Goal: Task Accomplishment & Management: Use online tool/utility

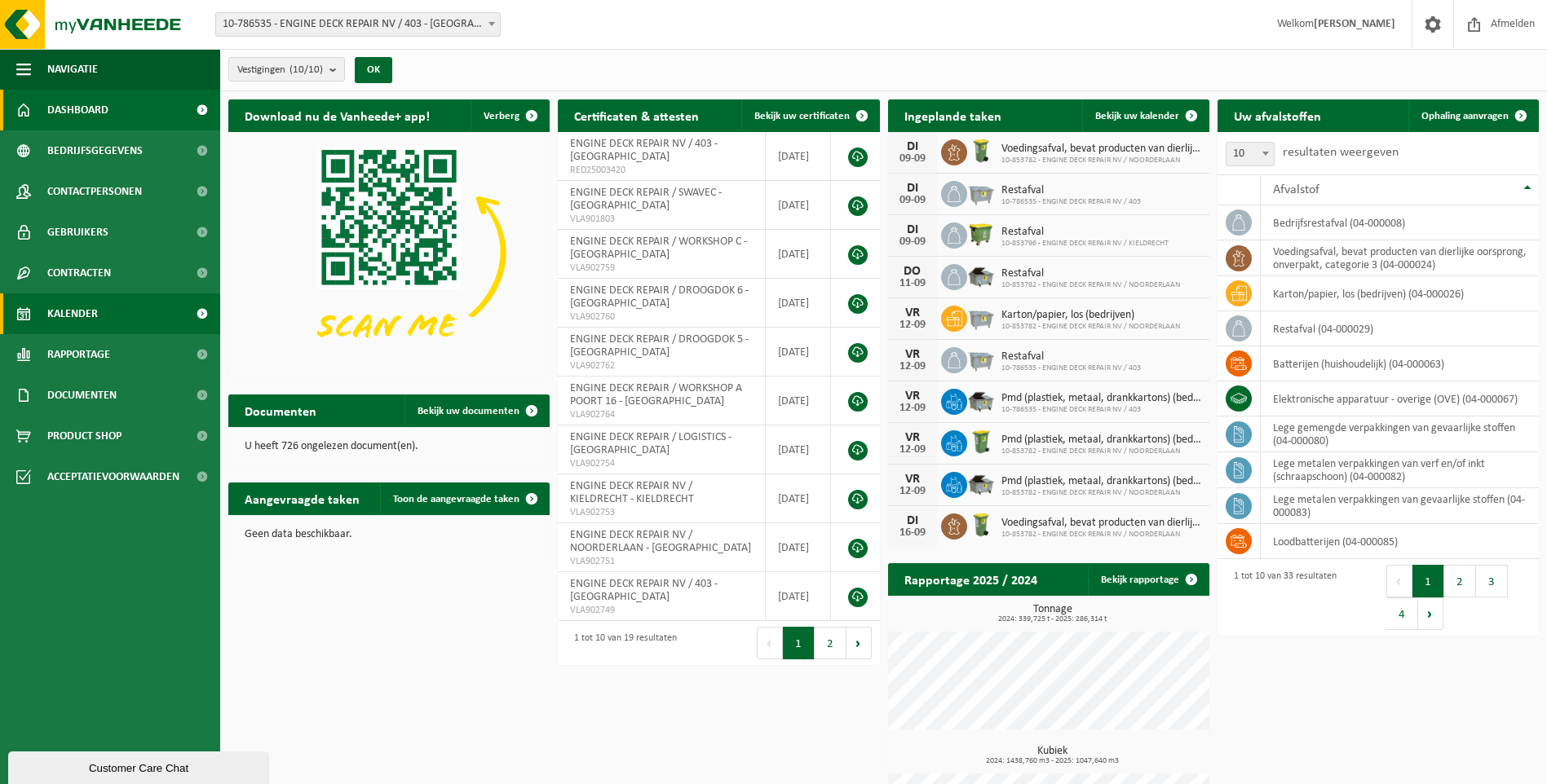
click at [105, 317] on link "Kalender" at bounding box center [110, 314] width 220 height 40
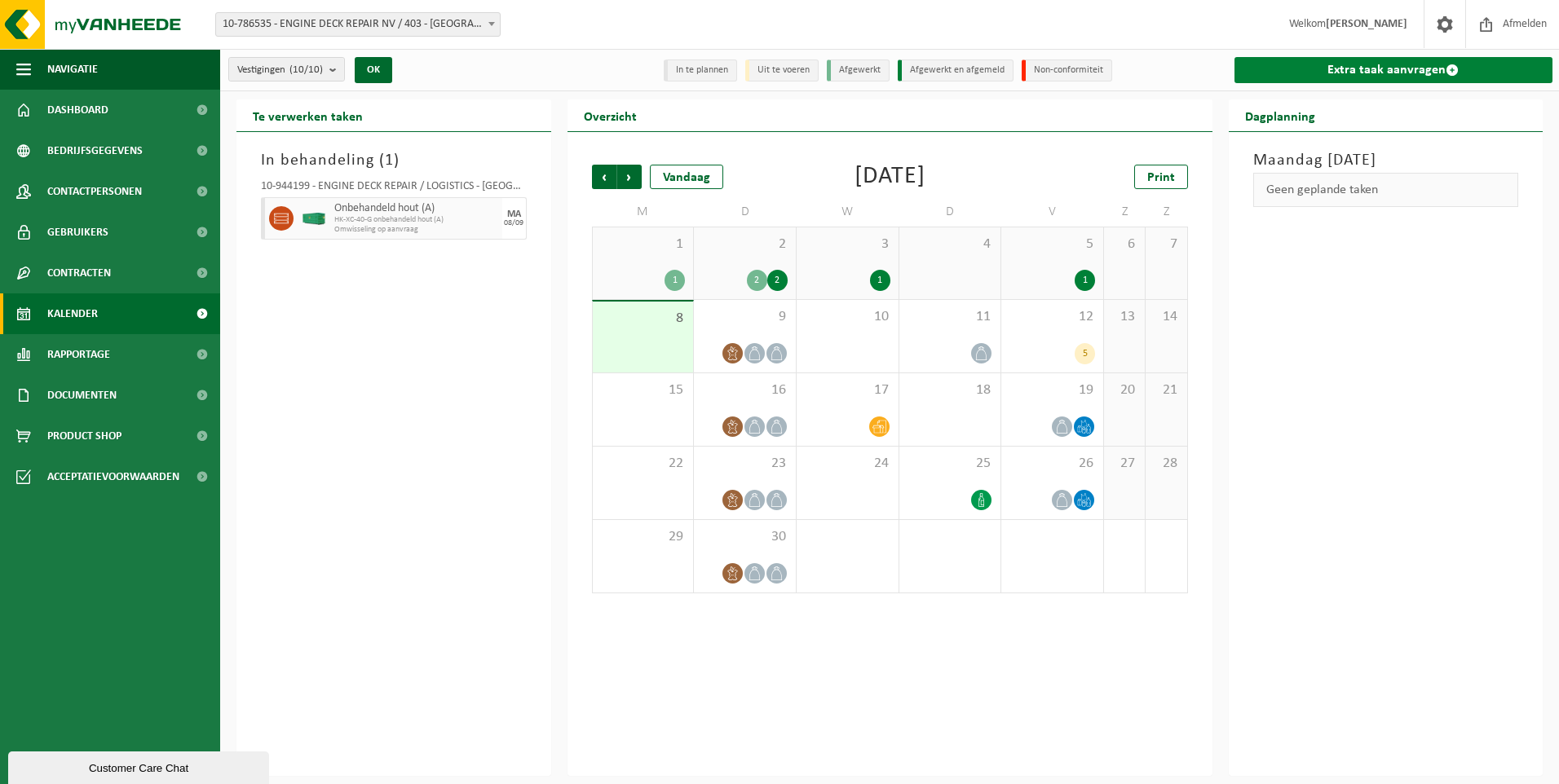
click at [1391, 76] on link "Extra taak aanvragen" at bounding box center [1394, 70] width 319 height 26
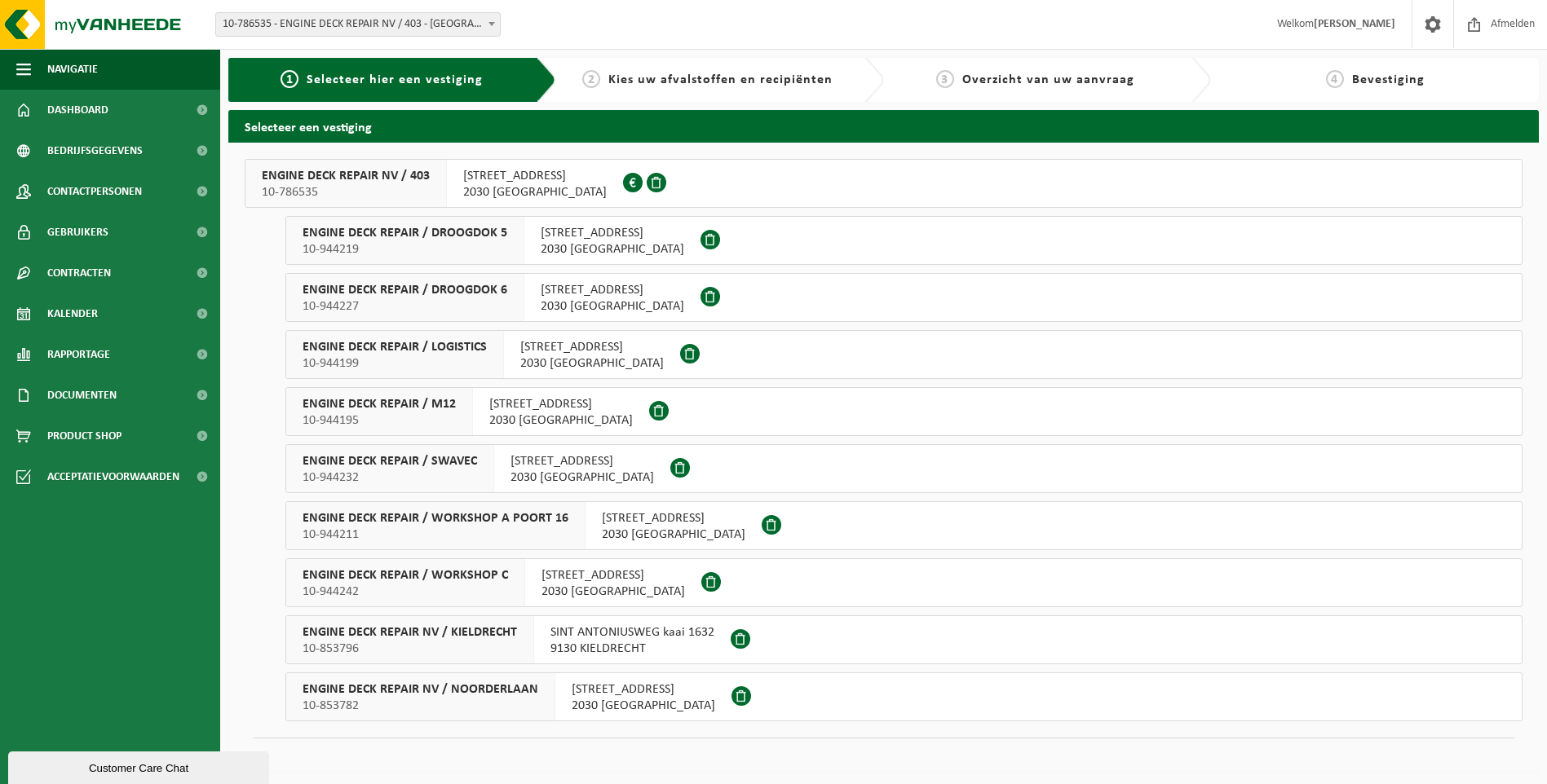
click at [466, 190] on span "2030 ANTWERPEN" at bounding box center [534, 193] width 143 height 17
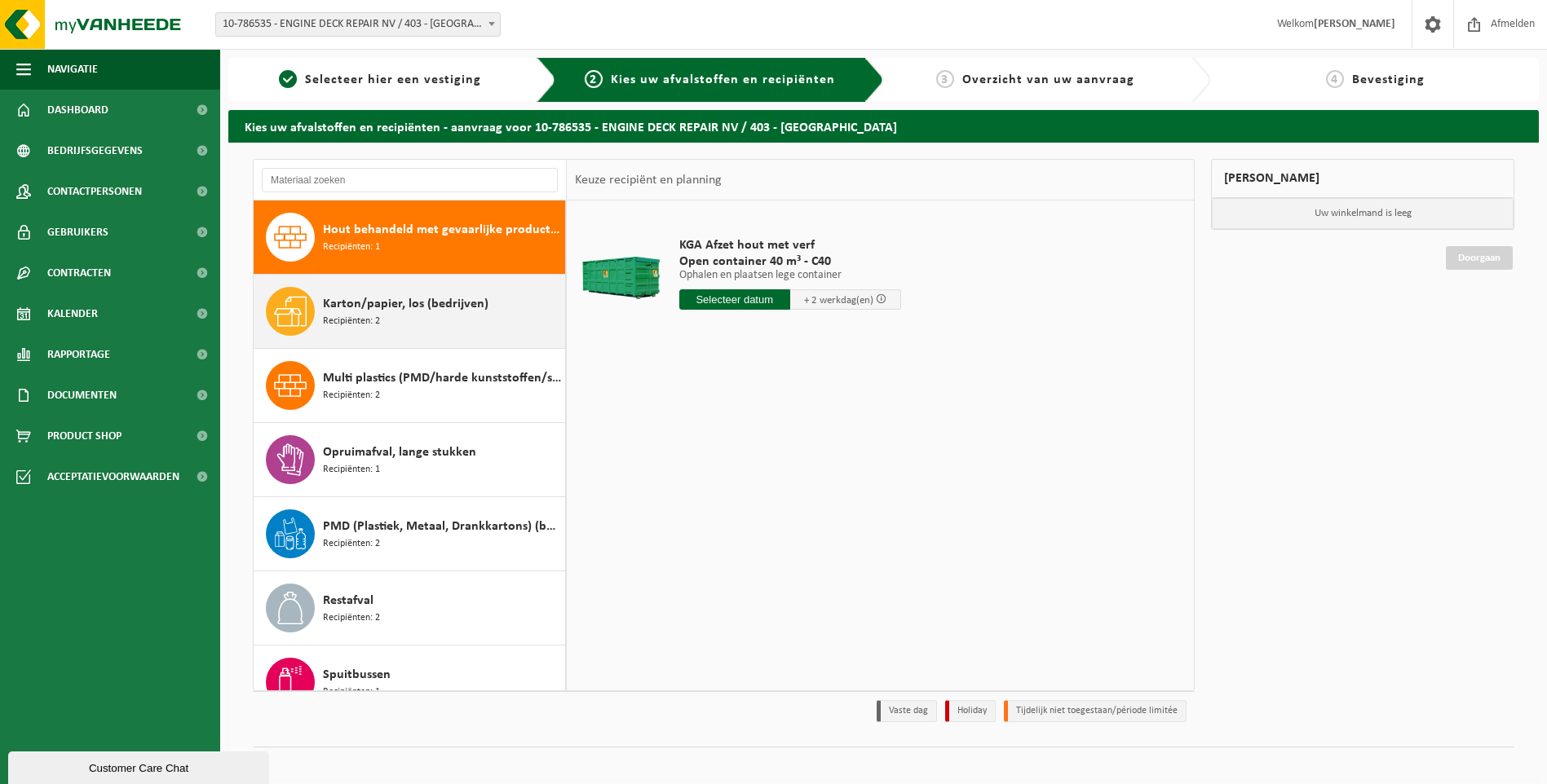
click at [366, 286] on div "Karton/papier, los (bedrijven) Recipiënten: 2" at bounding box center [409, 311] width 312 height 73
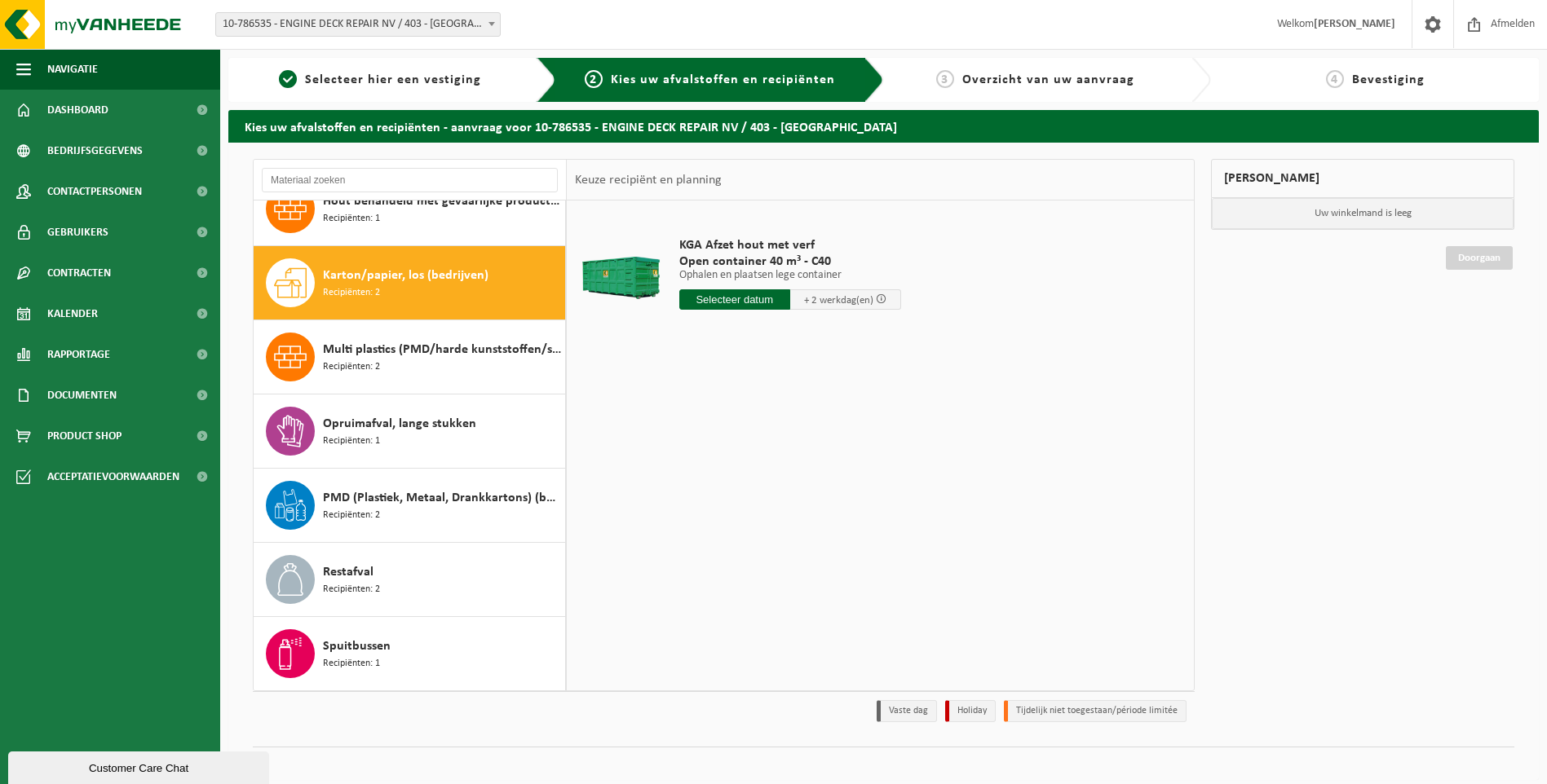
scroll to position [28, 0]
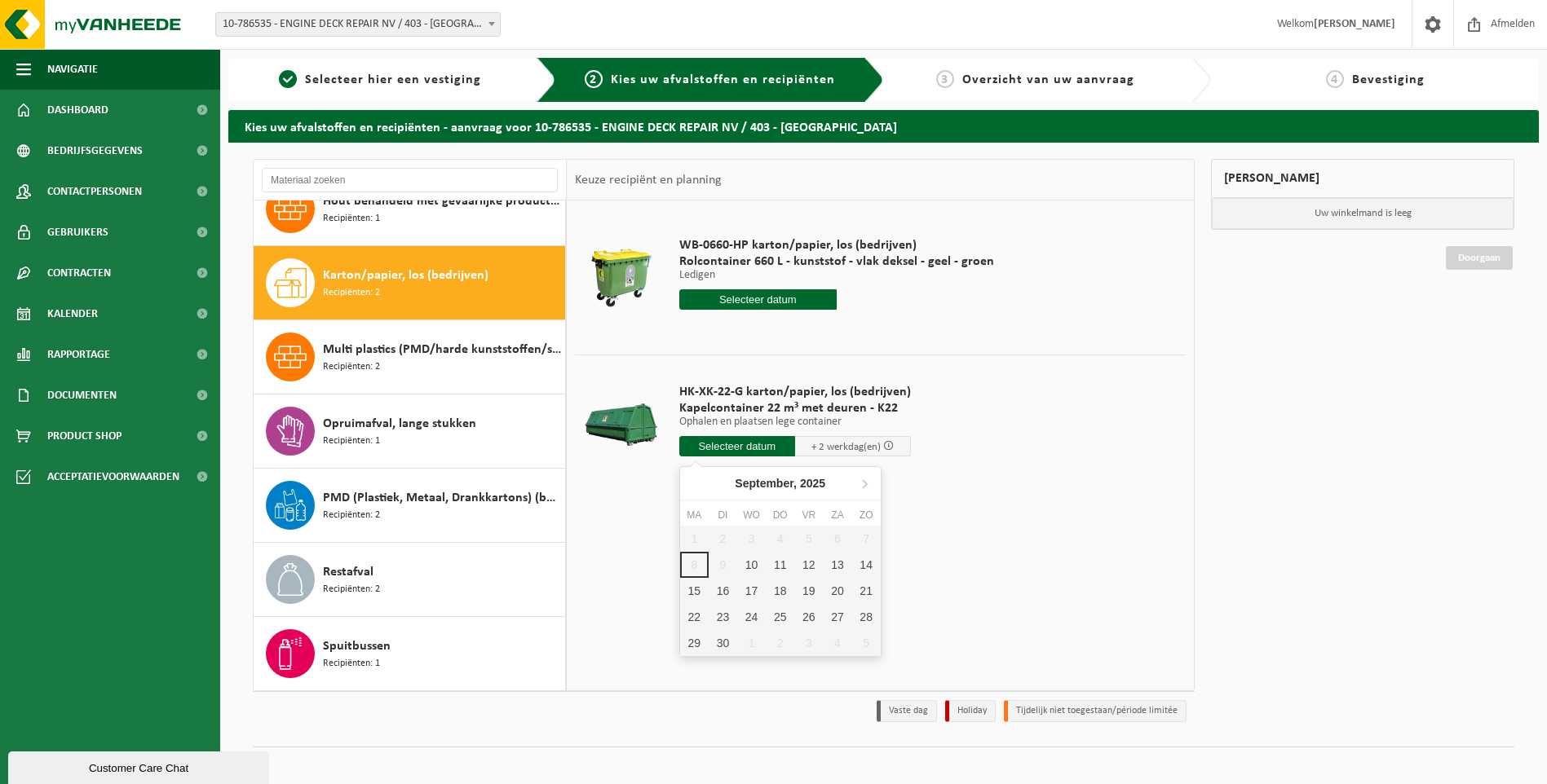
click at [772, 443] on input "text" at bounding box center [737, 446] width 116 height 20
click at [753, 564] on div "10" at bounding box center [751, 565] width 28 height 26
type input "Van 2025-09-10"
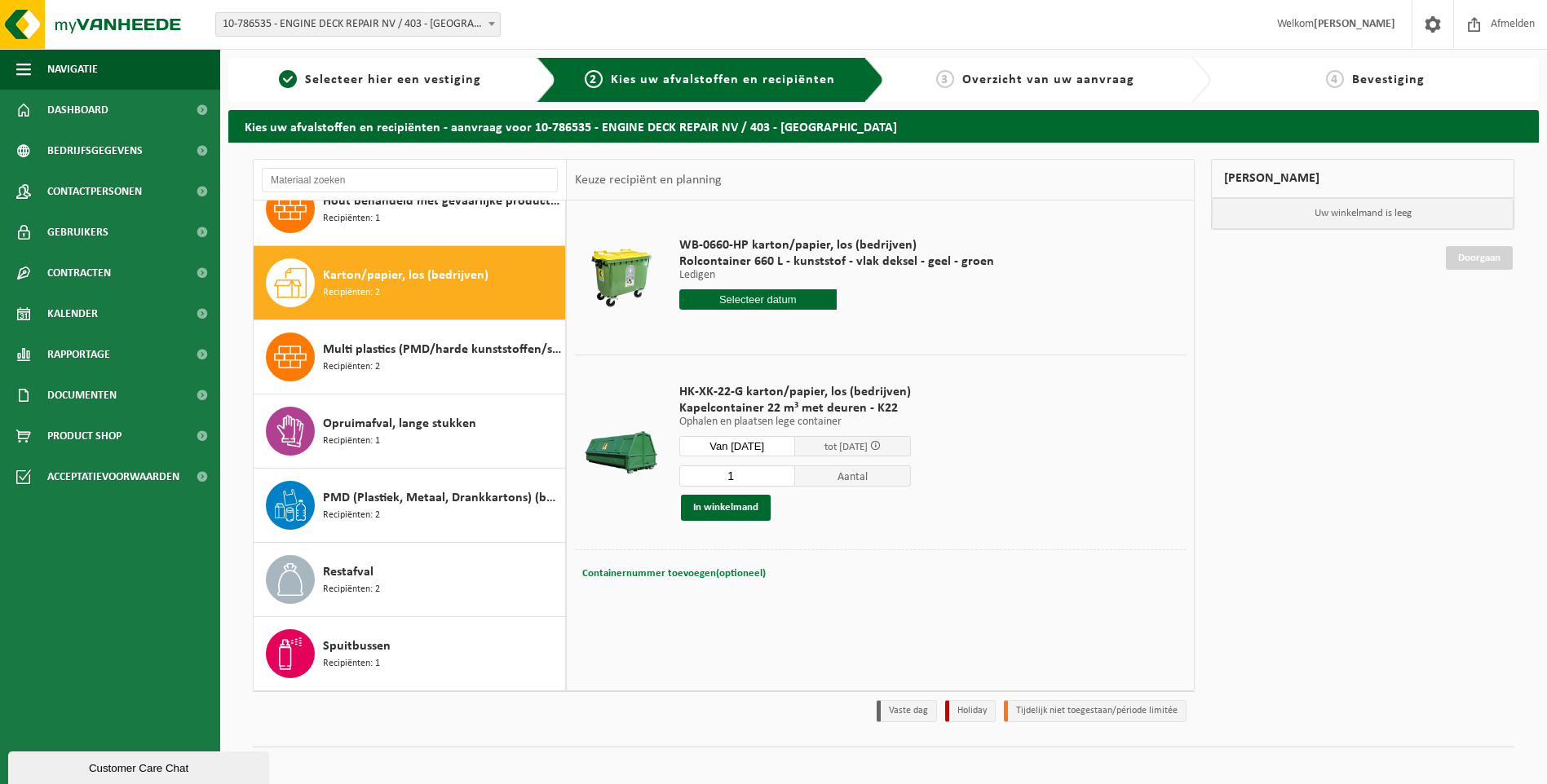
click at [683, 570] on span "Containernummer toevoegen(optioneel)" at bounding box center [674, 574] width 184 height 11
type input "K22-080"
click at [734, 512] on button "In winkelmand" at bounding box center [726, 508] width 90 height 26
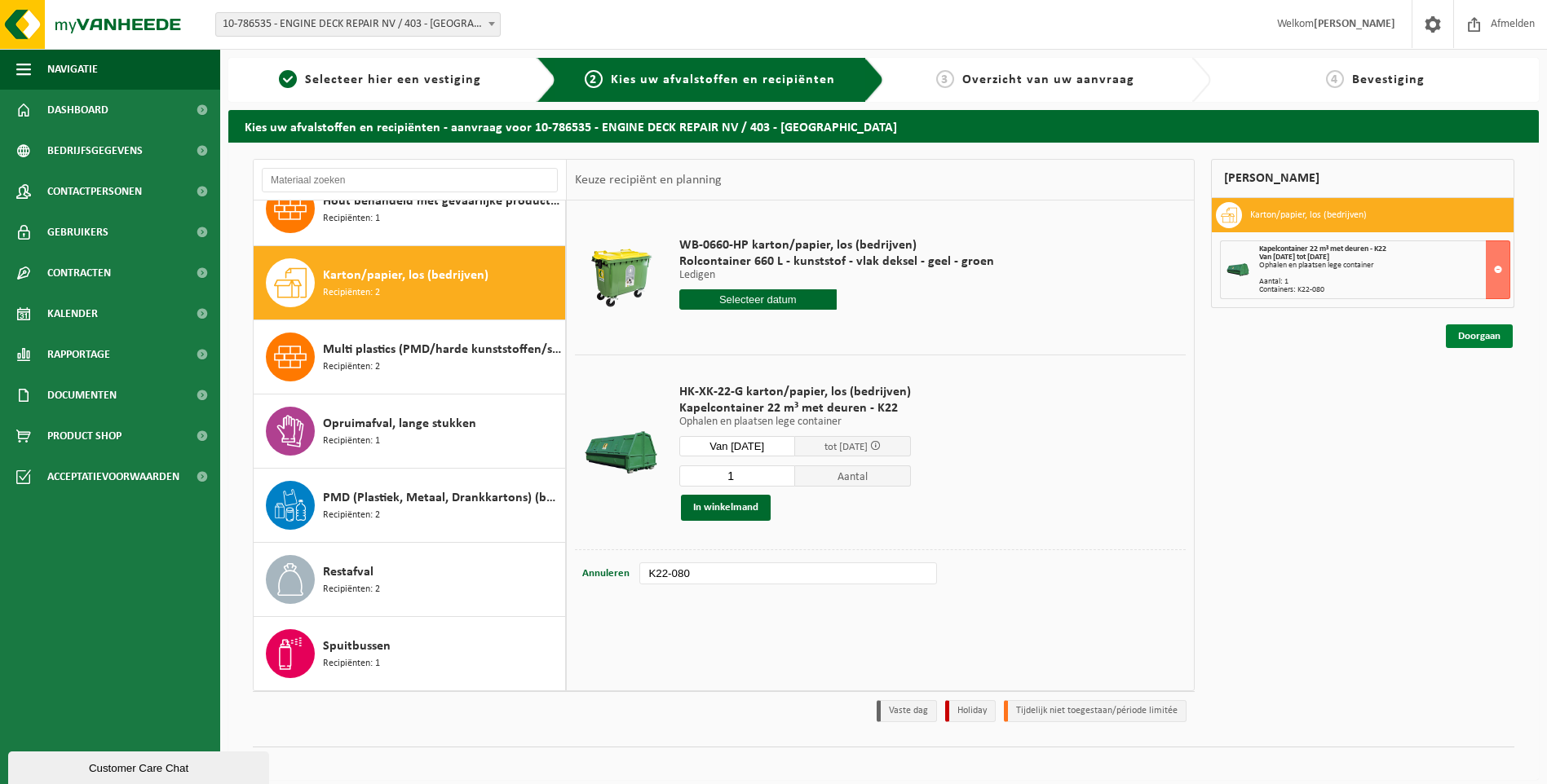
click at [1477, 342] on link "Doorgaan" at bounding box center [1479, 336] width 67 height 24
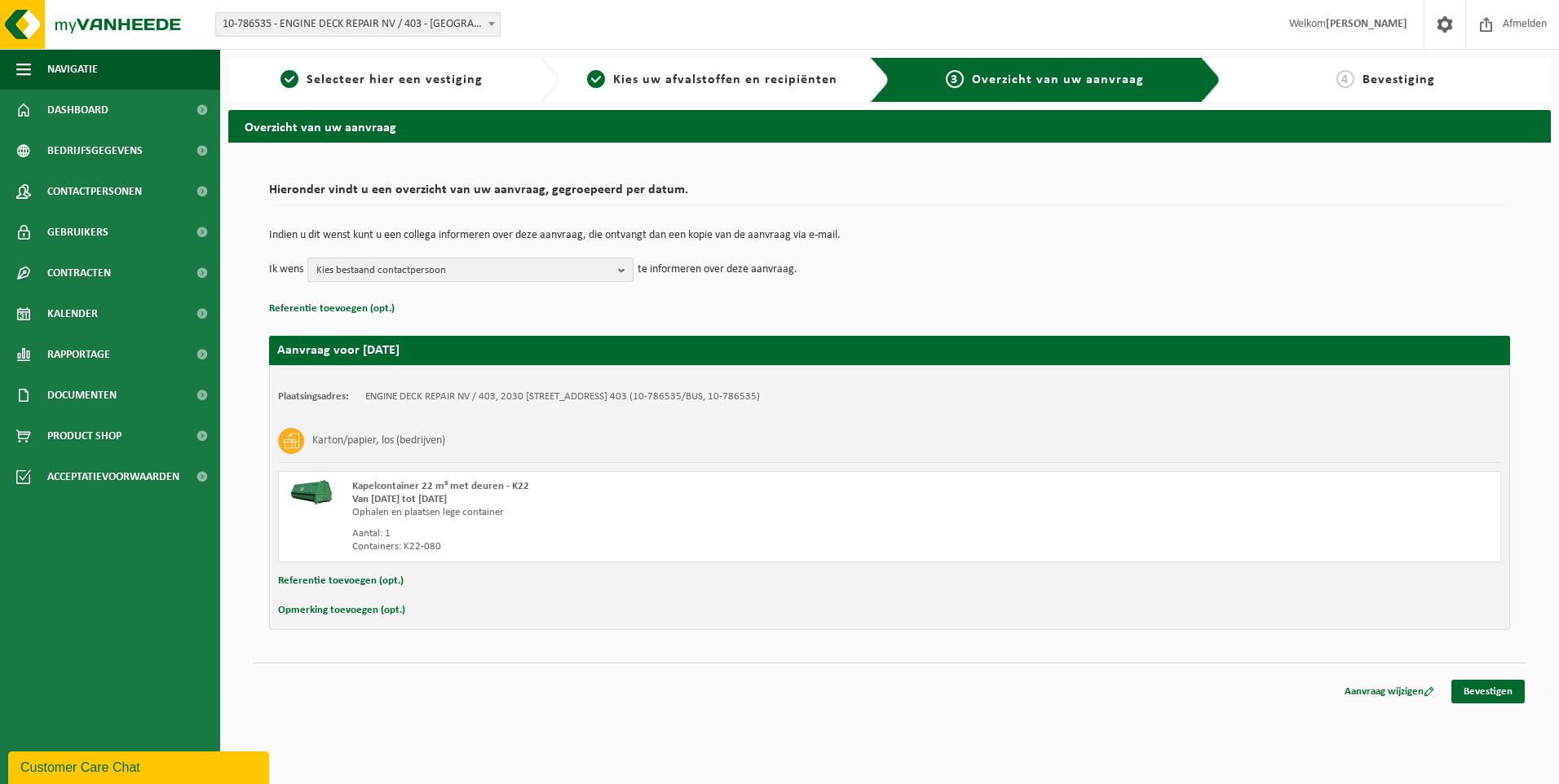
click at [441, 278] on span "Kies bestaand contactpersoon" at bounding box center [464, 271] width 295 height 25
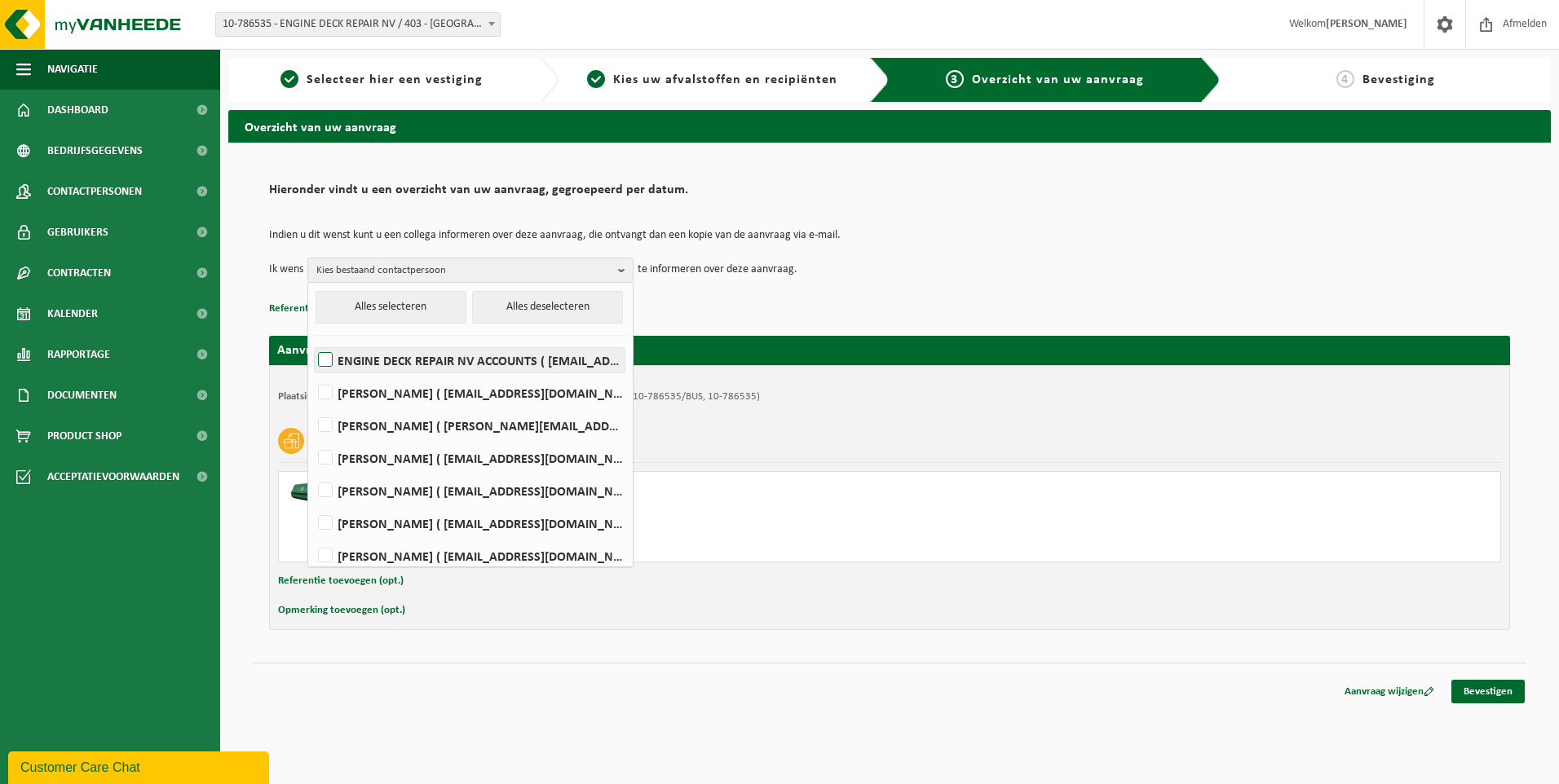
click at [385, 353] on label "ENGINE DECK REPAIR NV ACCOUNTS ( be901-edr.invoices@edr-antwerp.eu )" at bounding box center [469, 360] width 309 height 25
click at [312, 340] on input "ENGINE DECK REPAIR NV ACCOUNTS ( be901-edr.invoices@edr-antwerp.eu )" at bounding box center [311, 339] width 1 height 1
checkbox input "true"
click at [370, 428] on label "Elizabeth Evans ( elizabeth.evans@edr-antwerp.eu )" at bounding box center [469, 425] width 309 height 25
click at [312, 405] on input "Elizabeth Evans ( elizabeth.evans@edr-antwerp.eu )" at bounding box center [311, 404] width 1 height 1
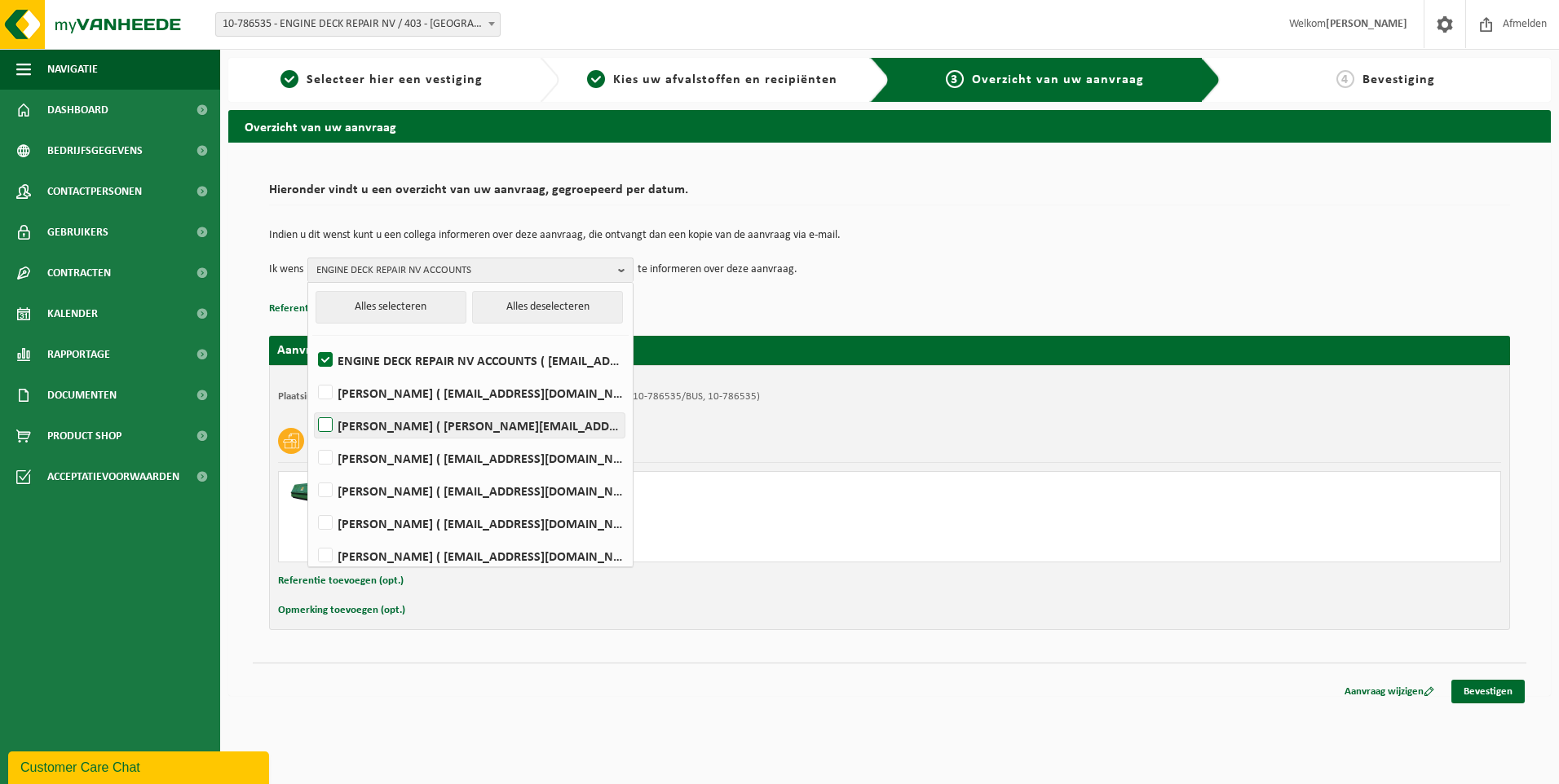
checkbox input "true"
click at [376, 464] on label "LIEVEN GILLIS ( lieven@consultes.be )" at bounding box center [469, 458] width 309 height 25
click at [312, 438] on input "LIEVEN GILLIS ( lieven@consultes.be )" at bounding box center [311, 437] width 1 height 1
checkbox input "true"
click at [368, 492] on label "FRÉDÉRIC LYTENS ( flytens@edr-antwerp.eu )" at bounding box center [469, 490] width 309 height 25
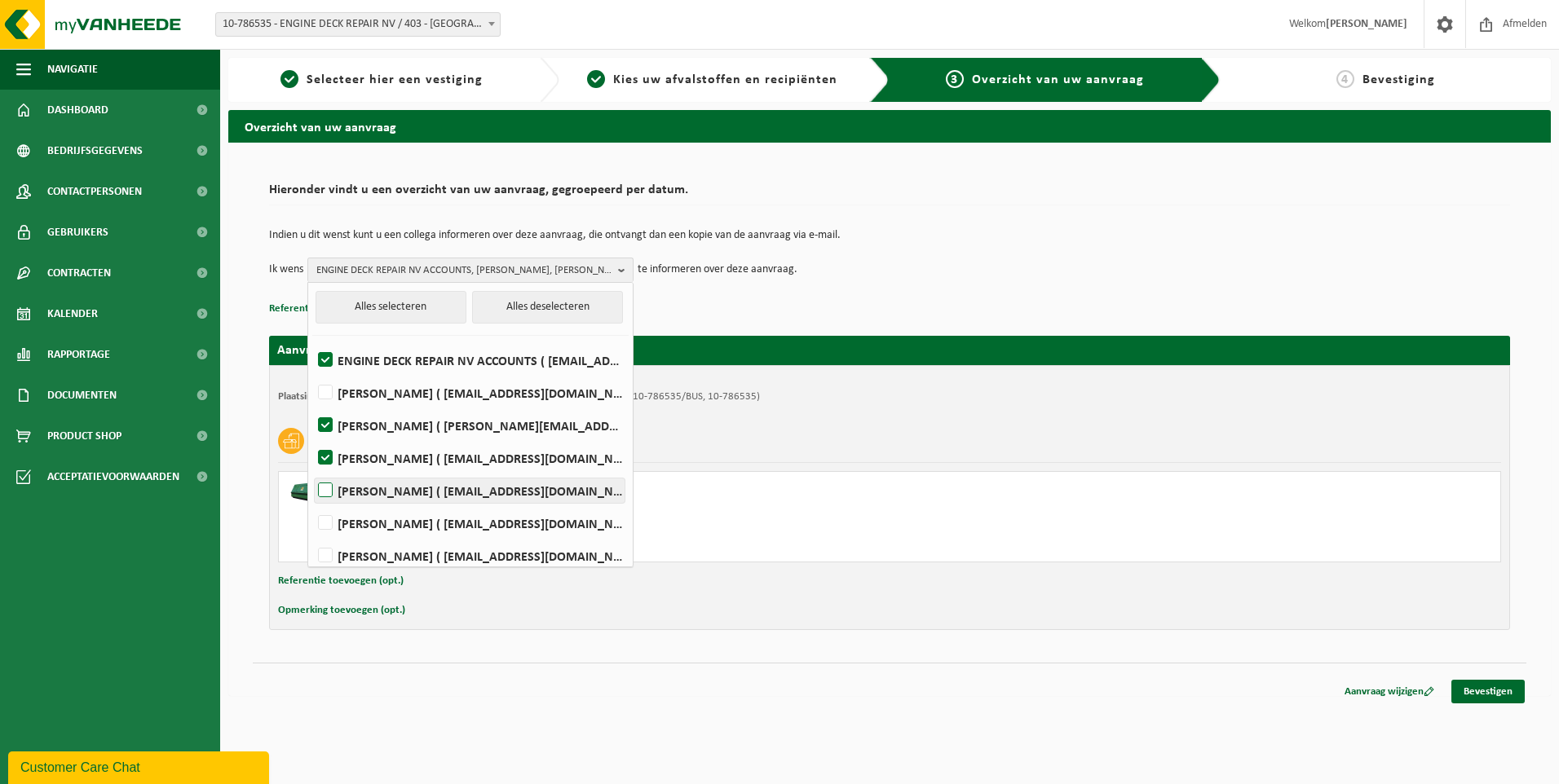
click at [312, 470] on input "FRÉDÉRIC LYTENS ( flytens@edr-antwerp.eu )" at bounding box center [311, 470] width 1 height 1
checkbox input "true"
click at [365, 528] on label "FREDERIC LYTENS ( flytens@edr-antwerp.eu )" at bounding box center [469, 523] width 309 height 25
click at [312, 503] on input "FREDERIC LYTENS ( flytens@edr-antwerp.eu )" at bounding box center [311, 502] width 1 height 1
checkbox input "true"
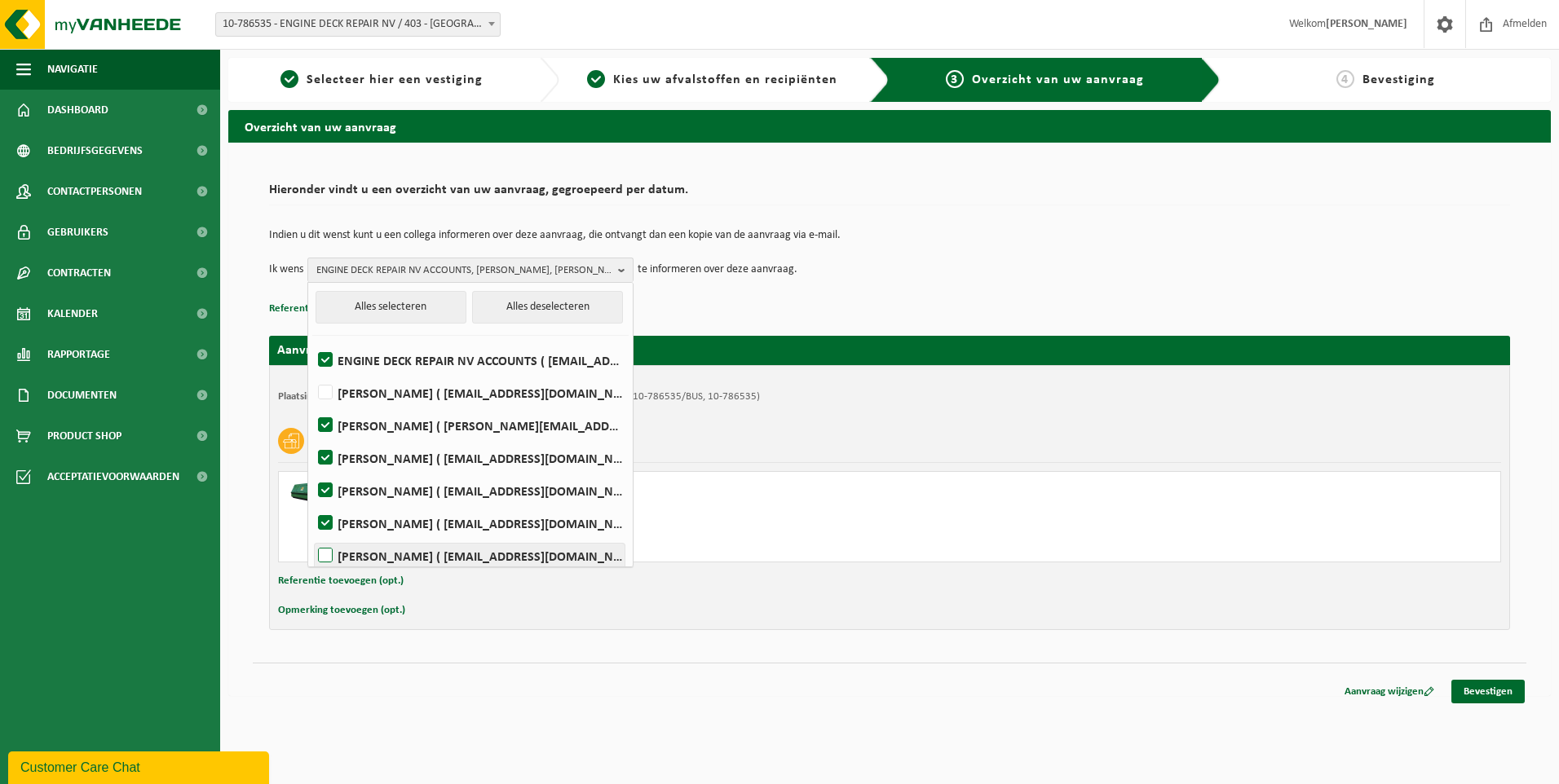
click at [374, 554] on label "Slawomir Madej ( smadej@edr-antwerp.eu )" at bounding box center [469, 555] width 309 height 25
click at [312, 535] on input "Slawomir Madej ( smadej@edr-antwerp.eu )" at bounding box center [311, 535] width 1 height 1
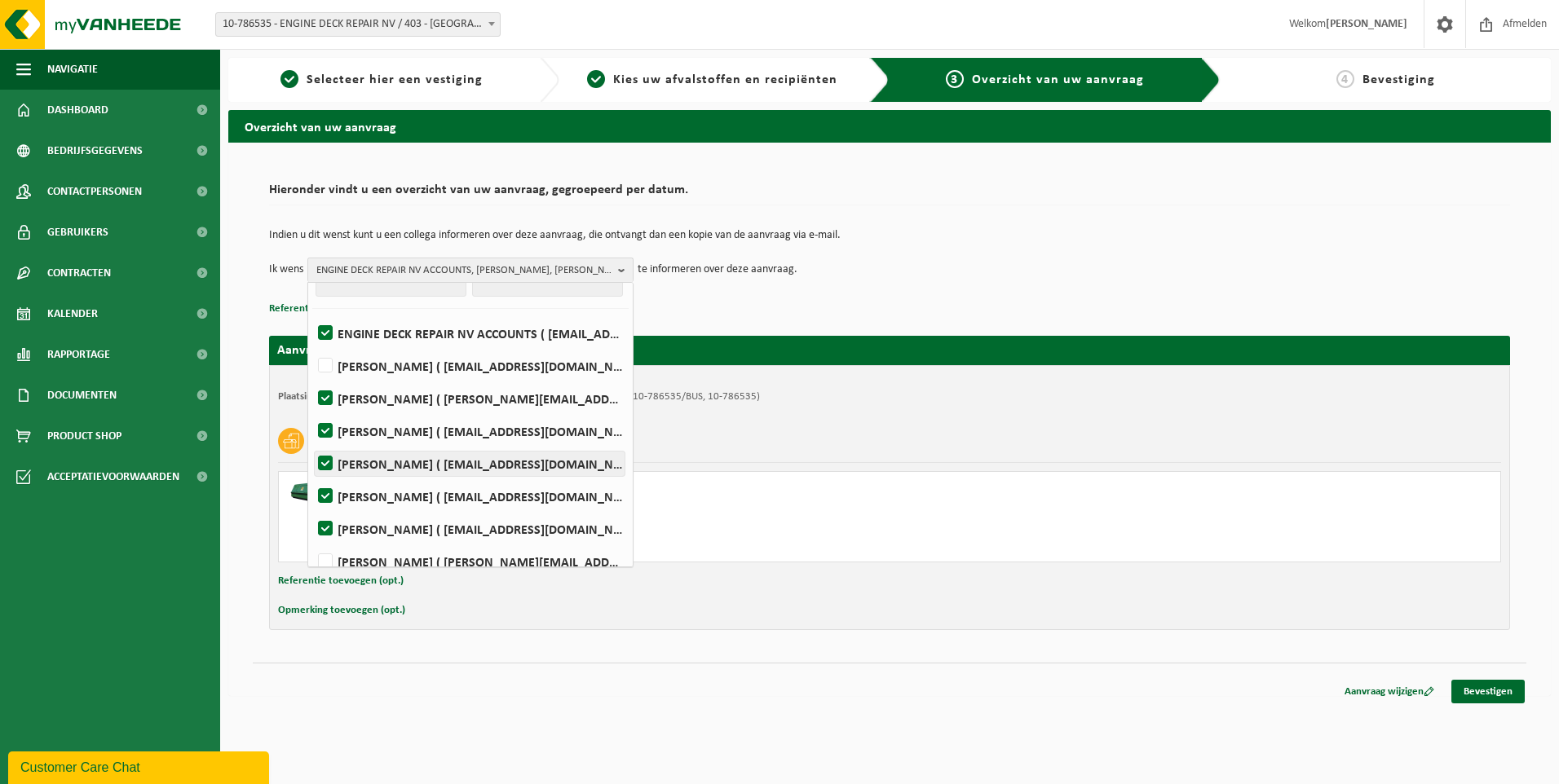
scroll to position [41, 0]
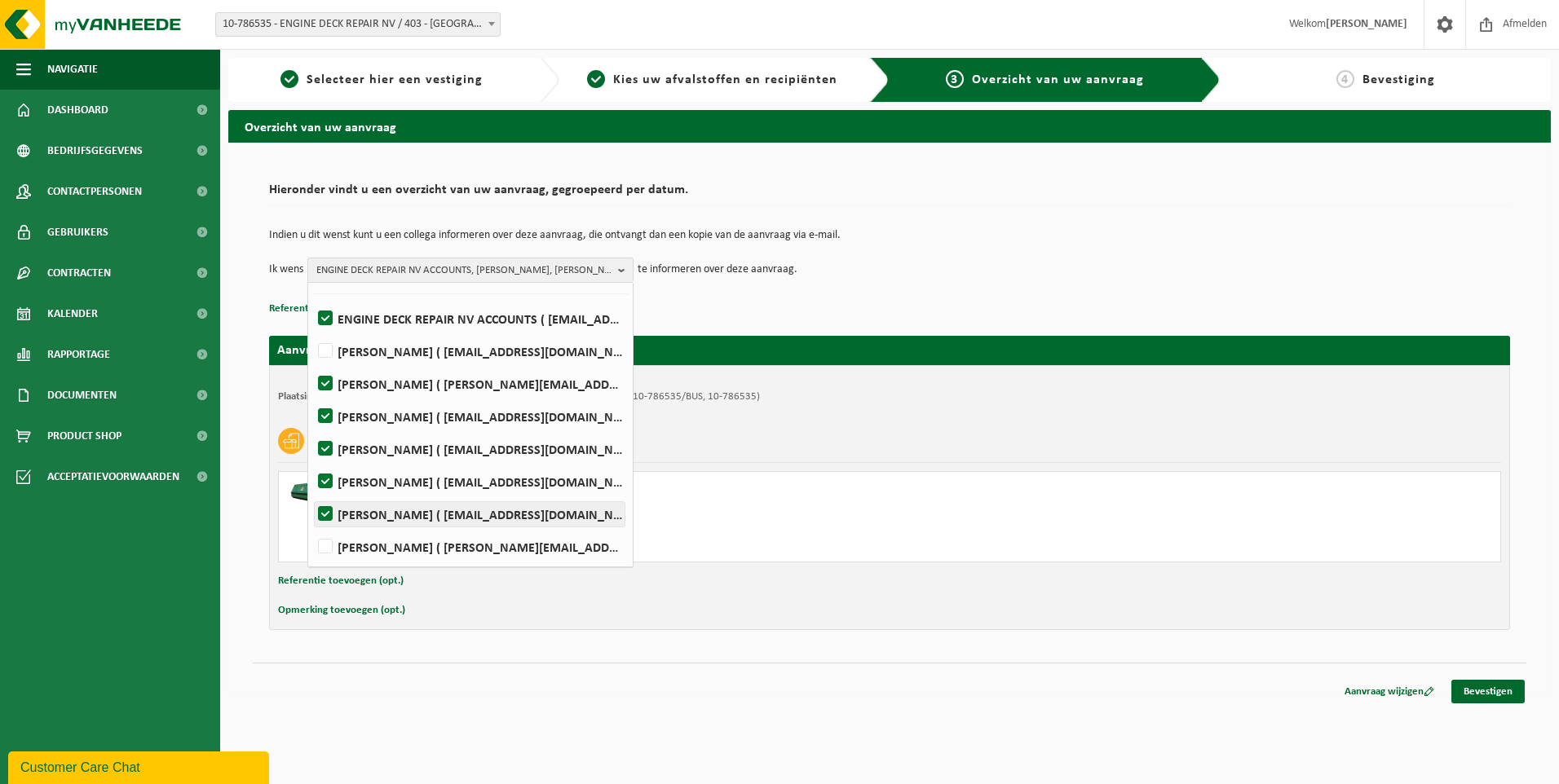
click at [365, 518] on label "Slawomir Madej ( smadej@edr-antwerp.eu )" at bounding box center [469, 514] width 309 height 25
click at [312, 494] on input "Slawomir Madej ( smadej@edr-antwerp.eu )" at bounding box center [311, 493] width 1 height 1
checkbox input "false"
click at [346, 317] on label "ENGINE DECK REPAIR NV ACCOUNTS ( be901-edr.invoices@edr-antwerp.eu )" at bounding box center [469, 319] width 309 height 25
click at [312, 298] on input "ENGINE DECK REPAIR NV ACCOUNTS ( be901-edr.invoices@edr-antwerp.eu )" at bounding box center [311, 297] width 1 height 1
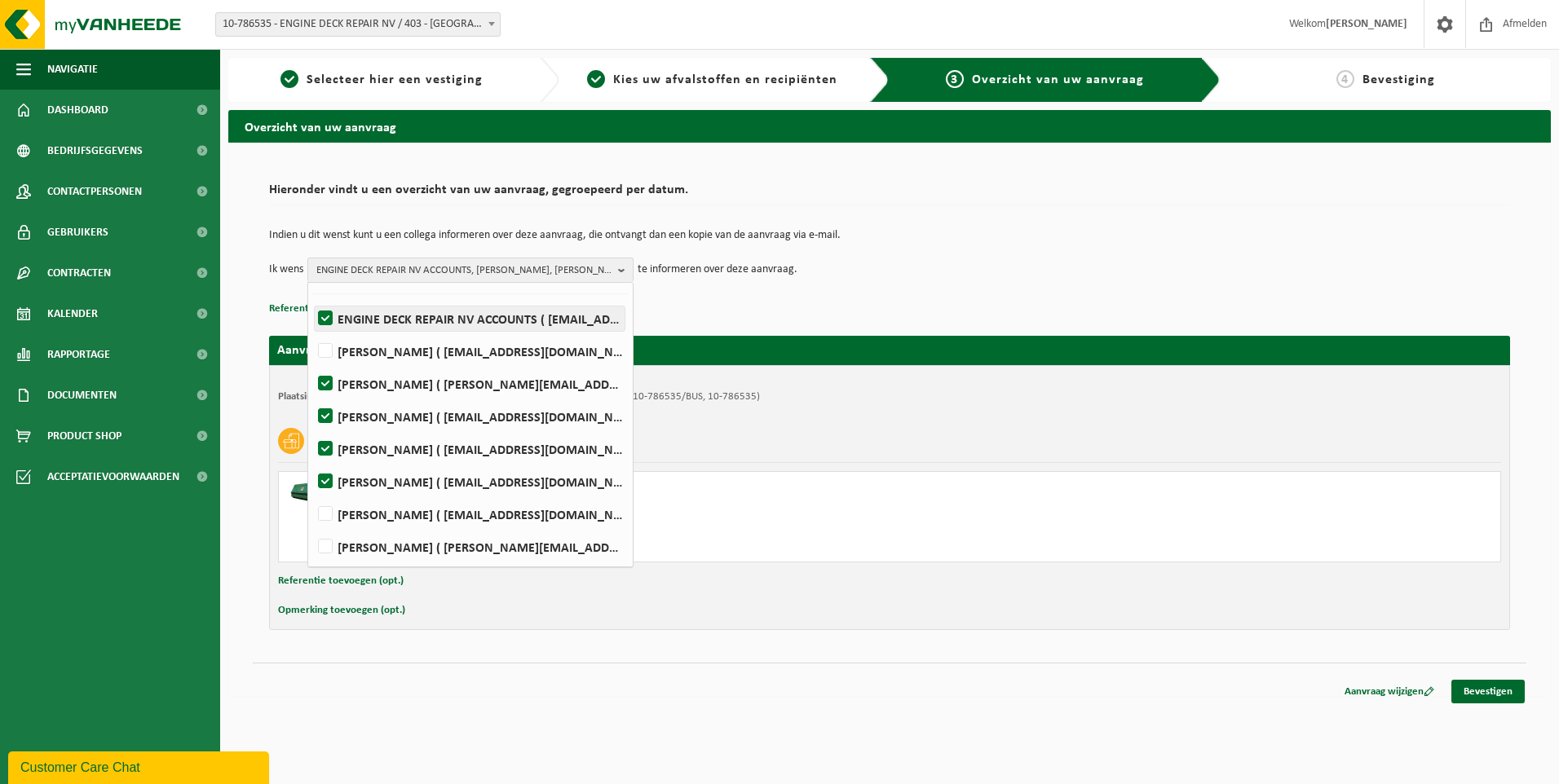
checkbox input "false"
click at [331, 480] on label "FREDERIC LYTENS ( flytens@edr-antwerp.eu )" at bounding box center [469, 482] width 309 height 25
click at [312, 462] on input "FREDERIC LYTENS ( flytens@edr-antwerp.eu )" at bounding box center [311, 461] width 1 height 1
checkbox input "false"
click at [1474, 692] on link "Bevestigen" at bounding box center [1488, 692] width 73 height 24
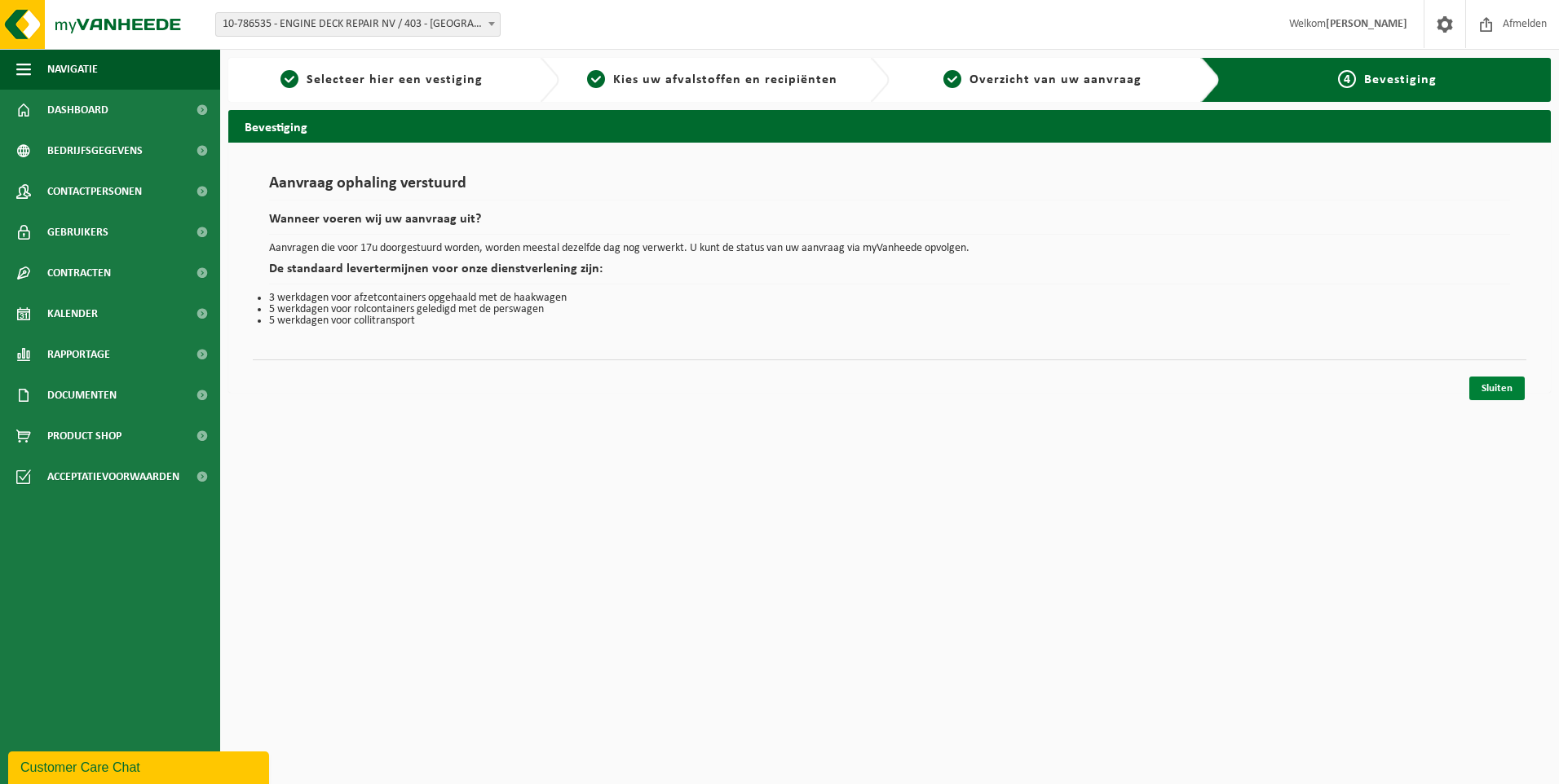
click at [1487, 398] on link "Sluiten" at bounding box center [1497, 388] width 55 height 24
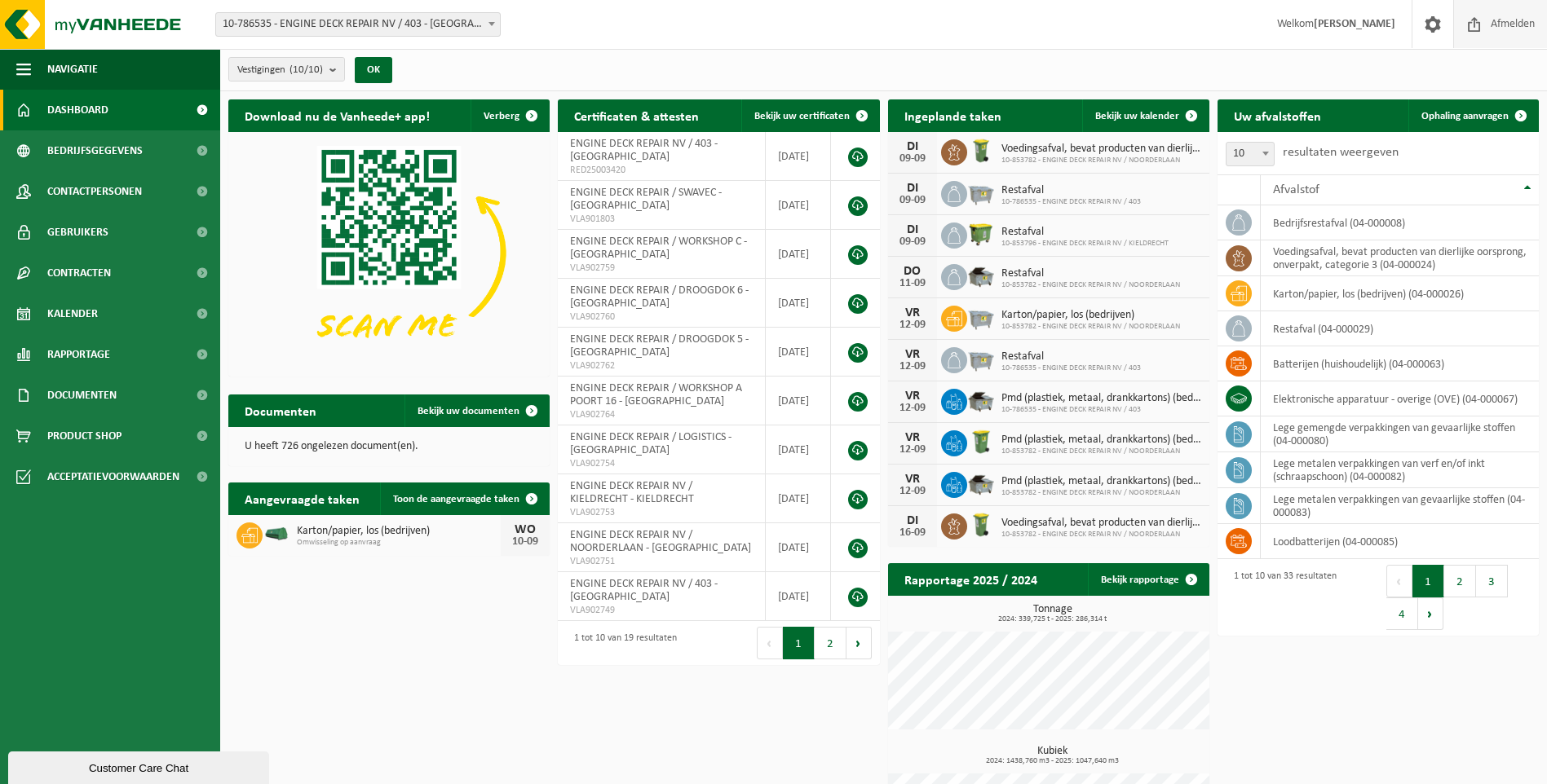
click at [1494, 28] on span "Afmelden" at bounding box center [1512, 24] width 52 height 48
